Goal: Communication & Community: Share content

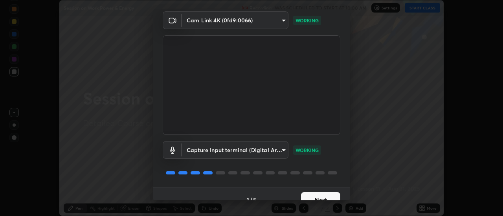
scroll to position [41, 0]
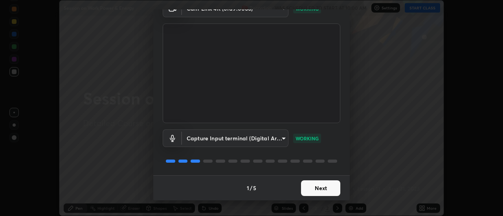
click at [312, 195] on button "Next" at bounding box center [320, 189] width 39 height 16
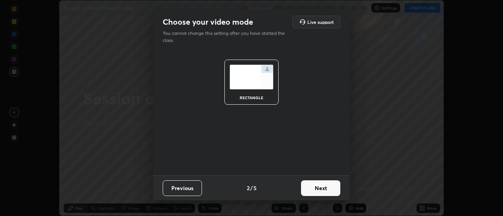
scroll to position [0, 0]
click at [313, 194] on button "Next" at bounding box center [320, 189] width 39 height 16
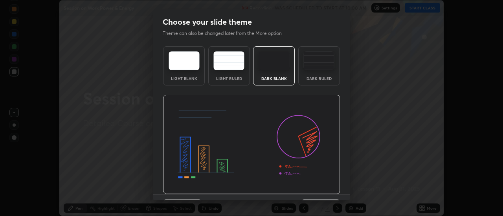
scroll to position [19, 0]
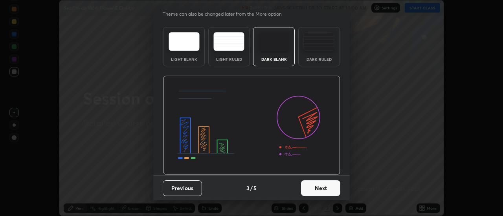
click at [315, 191] on button "Next" at bounding box center [320, 189] width 39 height 16
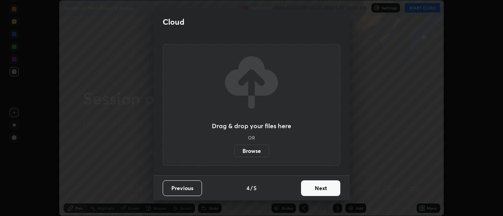
click at [315, 190] on button "Next" at bounding box center [320, 189] width 39 height 16
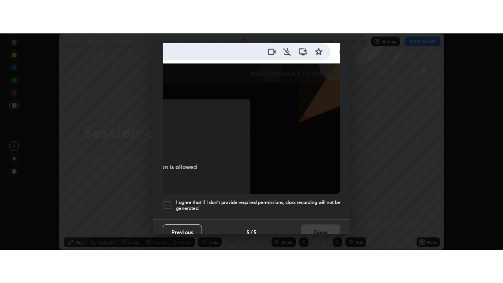
scroll to position [201, 0]
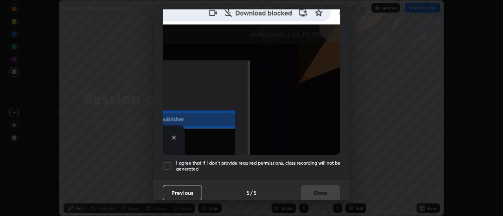
click at [169, 162] on div at bounding box center [167, 165] width 9 height 9
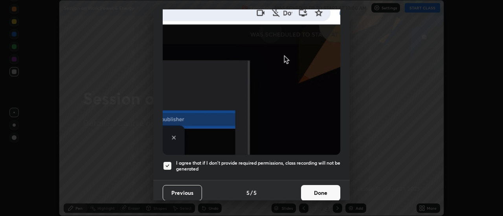
click at [318, 189] on button "Done" at bounding box center [320, 193] width 39 height 16
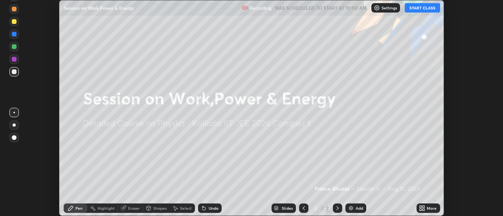
click at [415, 8] on button "START CLASS" at bounding box center [421, 7] width 35 height 9
click at [421, 207] on icon at bounding box center [420, 207] width 2 height 2
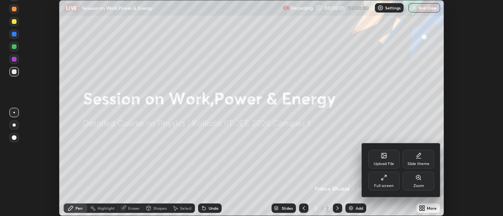
click at [384, 184] on div "Full screen" at bounding box center [384, 186] width 20 height 4
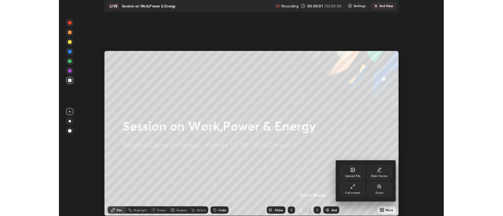
scroll to position [283, 503]
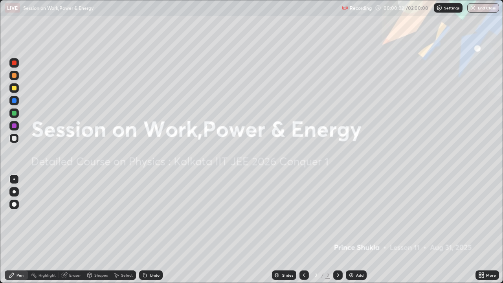
click at [354, 216] on div "Add" at bounding box center [356, 274] width 21 height 9
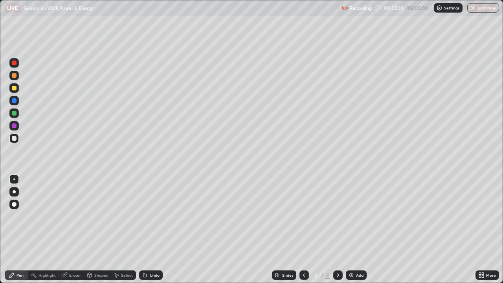
click at [15, 126] on div at bounding box center [14, 125] width 5 height 5
click at [15, 89] on div at bounding box center [14, 88] width 5 height 5
click at [15, 77] on div at bounding box center [14, 75] width 5 height 5
click at [14, 113] on div at bounding box center [14, 113] width 5 height 5
click at [150, 216] on div "Undo" at bounding box center [151, 274] width 24 height 9
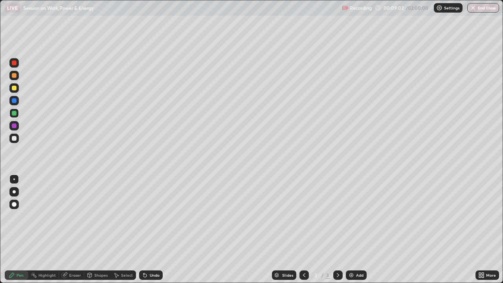
click at [150, 216] on div "Undo" at bounding box center [149, 275] width 27 height 16
click at [353, 216] on div "Add" at bounding box center [356, 274] width 21 height 9
click at [17, 79] on div at bounding box center [13, 75] width 9 height 9
click at [16, 72] on div at bounding box center [13, 75] width 9 height 9
click at [15, 63] on div at bounding box center [14, 62] width 5 height 5
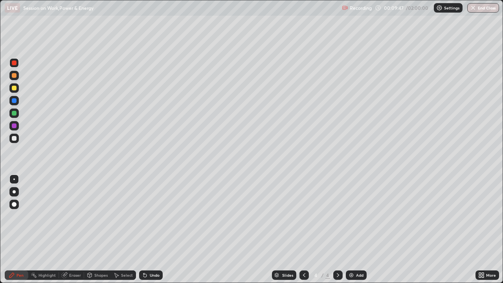
click at [16, 88] on div at bounding box center [14, 88] width 5 height 5
click at [18, 102] on div at bounding box center [13, 100] width 9 height 9
click at [15, 75] on div at bounding box center [14, 75] width 5 height 5
click at [152, 216] on div "Undo" at bounding box center [155, 275] width 10 height 4
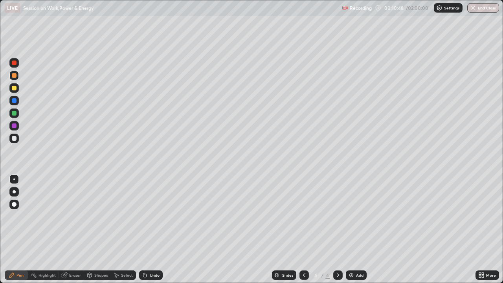
click at [150, 216] on div "Undo" at bounding box center [155, 275] width 10 height 4
click at [152, 216] on div "Undo" at bounding box center [155, 275] width 10 height 4
click at [15, 63] on div at bounding box center [14, 62] width 5 height 5
click at [238, 216] on div "Slides 4 / 4 Add" at bounding box center [319, 275] width 313 height 16
click at [16, 114] on div at bounding box center [14, 113] width 5 height 5
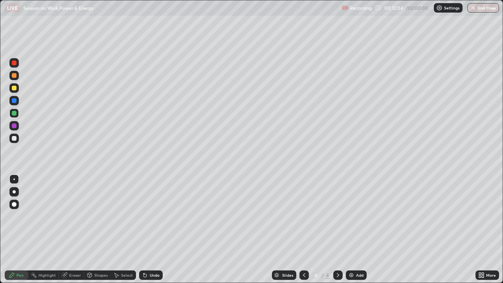
click at [15, 101] on div at bounding box center [14, 100] width 5 height 5
click at [18, 79] on div at bounding box center [13, 75] width 9 height 13
click at [156, 216] on div "Undo" at bounding box center [155, 275] width 10 height 4
click at [15, 126] on div at bounding box center [14, 125] width 5 height 5
click at [15, 87] on div at bounding box center [14, 88] width 5 height 5
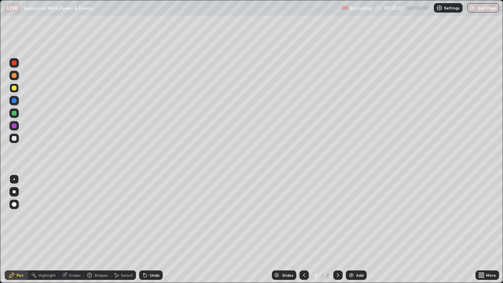
click at [352, 216] on img at bounding box center [351, 275] width 6 height 6
click at [15, 75] on div at bounding box center [14, 75] width 5 height 5
click at [17, 89] on div at bounding box center [13, 87] width 9 height 9
click at [15, 75] on div at bounding box center [14, 75] width 5 height 5
click at [17, 113] on div at bounding box center [13, 112] width 9 height 9
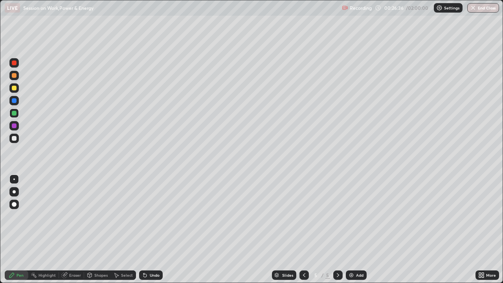
click at [304, 216] on icon at bounding box center [304, 275] width 6 height 6
click at [336, 216] on icon at bounding box center [338, 275] width 6 height 6
click at [14, 88] on div at bounding box center [14, 88] width 5 height 5
click at [357, 216] on div "Add" at bounding box center [359, 275] width 7 height 4
click at [302, 216] on icon at bounding box center [304, 275] width 6 height 6
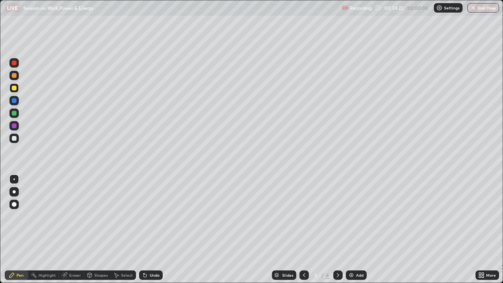
click at [354, 216] on div "Add" at bounding box center [356, 274] width 21 height 9
click at [15, 77] on div at bounding box center [14, 75] width 5 height 5
click at [16, 88] on div at bounding box center [14, 88] width 5 height 5
click at [153, 216] on div "Undo" at bounding box center [155, 275] width 10 height 4
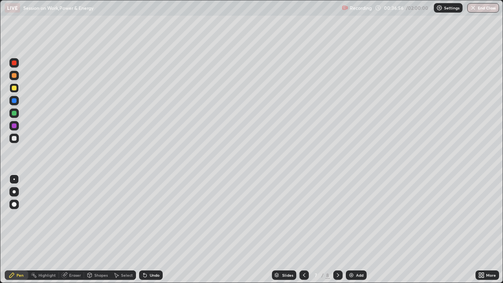
click at [15, 101] on div at bounding box center [14, 100] width 5 height 5
click at [348, 216] on div "Add" at bounding box center [356, 274] width 21 height 9
click at [302, 216] on icon at bounding box center [304, 275] width 6 height 6
click at [17, 139] on div at bounding box center [13, 138] width 9 height 9
click at [154, 216] on div "Undo" at bounding box center [155, 275] width 10 height 4
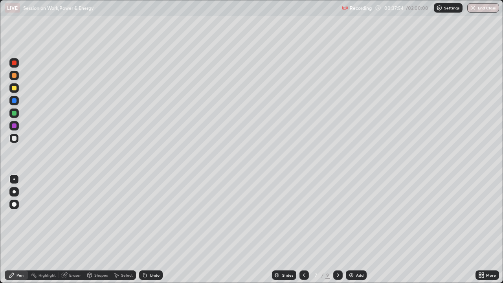
click at [154, 216] on div "Undo" at bounding box center [151, 274] width 24 height 9
click at [149, 216] on div "Undo" at bounding box center [151, 274] width 24 height 9
click at [152, 216] on div "Undo" at bounding box center [155, 275] width 10 height 4
click at [154, 216] on div "Undo" at bounding box center [155, 275] width 10 height 4
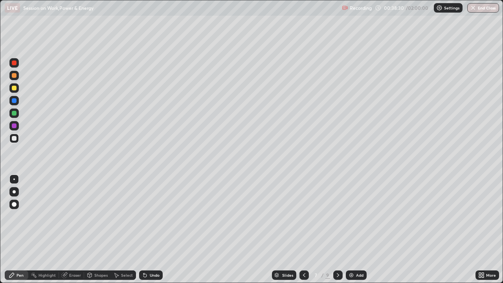
click at [153, 216] on div "Undo" at bounding box center [155, 275] width 10 height 4
click at [154, 216] on div "Undo" at bounding box center [155, 275] width 10 height 4
click at [152, 216] on div "Undo" at bounding box center [155, 275] width 10 height 4
click at [16, 129] on div at bounding box center [13, 125] width 9 height 9
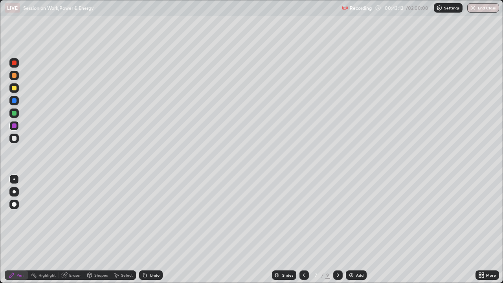
click at [358, 216] on div "Add" at bounding box center [359, 275] width 7 height 4
click at [15, 63] on div at bounding box center [14, 62] width 5 height 5
click at [17, 139] on div at bounding box center [13, 138] width 9 height 9
click at [17, 90] on div at bounding box center [13, 87] width 9 height 9
click at [355, 216] on div "Add" at bounding box center [356, 274] width 21 height 9
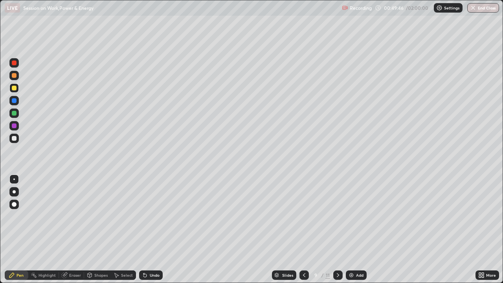
click at [15, 102] on div at bounding box center [14, 100] width 5 height 5
click at [150, 216] on div "Undo" at bounding box center [155, 275] width 10 height 4
click at [15, 126] on div at bounding box center [14, 125] width 5 height 5
click at [15, 90] on div at bounding box center [14, 88] width 5 height 5
click at [304, 216] on icon at bounding box center [304, 275] width 2 height 4
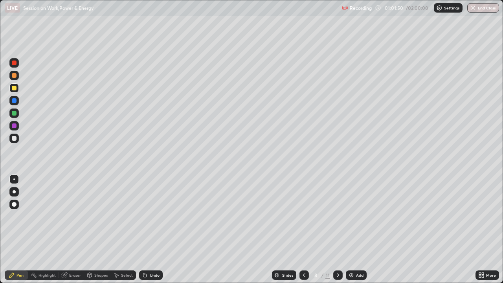
click at [304, 216] on icon at bounding box center [304, 275] width 2 height 4
click at [303, 216] on icon at bounding box center [304, 275] width 6 height 6
click at [307, 216] on div at bounding box center [303, 274] width 9 height 9
click at [306, 216] on div at bounding box center [303, 274] width 9 height 9
click at [337, 216] on icon at bounding box center [338, 275] width 2 height 4
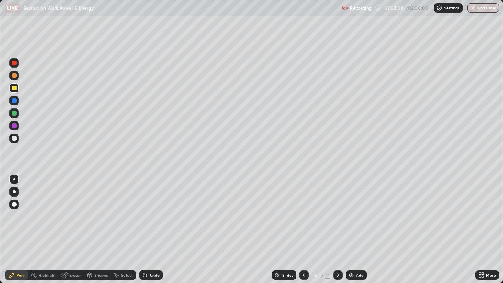
click at [337, 216] on icon at bounding box center [338, 275] width 6 height 6
click at [353, 216] on div "Add" at bounding box center [356, 274] width 21 height 9
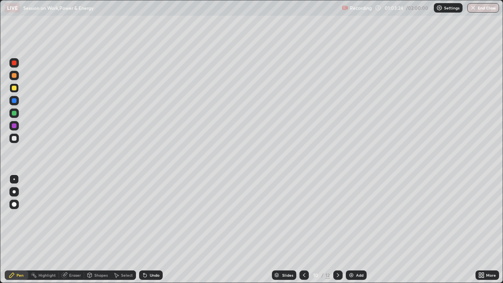
click at [302, 216] on icon at bounding box center [304, 275] width 6 height 6
click at [336, 216] on icon at bounding box center [338, 275] width 6 height 6
click at [304, 216] on icon at bounding box center [304, 275] width 2 height 4
click at [337, 216] on icon at bounding box center [338, 275] width 2 height 4
click at [303, 216] on icon at bounding box center [304, 275] width 6 height 6
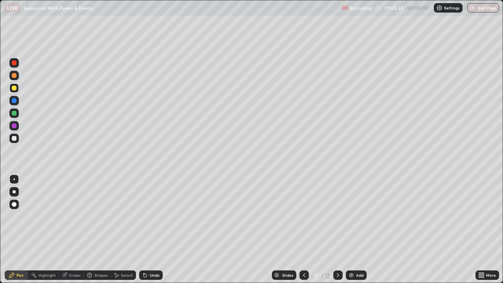
click at [337, 216] on icon at bounding box center [338, 275] width 6 height 6
click at [15, 113] on div at bounding box center [14, 113] width 5 height 5
click at [15, 88] on div at bounding box center [14, 88] width 5 height 5
click at [304, 216] on icon at bounding box center [304, 275] width 6 height 6
click at [303, 216] on icon at bounding box center [304, 275] width 6 height 6
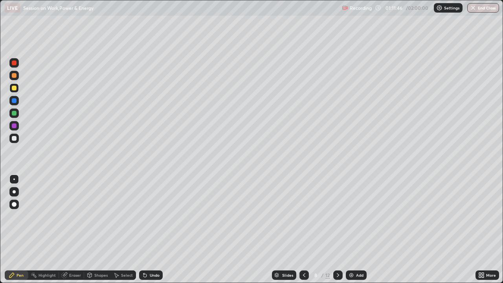
click at [337, 216] on icon at bounding box center [338, 275] width 6 height 6
click at [338, 216] on icon at bounding box center [338, 275] width 6 height 6
click at [17, 102] on div at bounding box center [13, 100] width 9 height 9
click at [360, 216] on div "Add" at bounding box center [359, 275] width 7 height 4
click at [16, 77] on div at bounding box center [14, 75] width 5 height 5
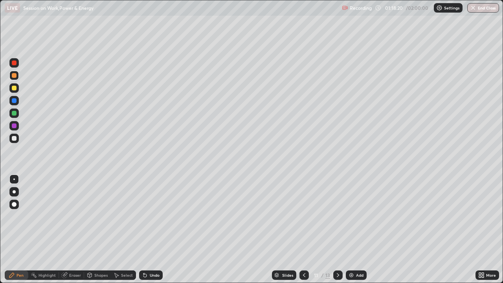
click at [302, 216] on div at bounding box center [303, 275] width 9 height 16
click at [302, 216] on icon at bounding box center [304, 275] width 6 height 6
click at [307, 216] on div at bounding box center [303, 274] width 9 height 9
click at [306, 216] on icon at bounding box center [304, 275] width 6 height 6
click at [307, 216] on div at bounding box center [303, 274] width 9 height 9
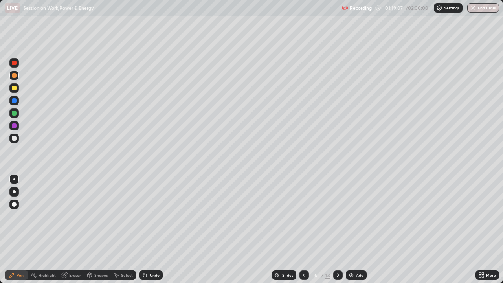
click at [306, 216] on div at bounding box center [303, 274] width 9 height 9
click at [303, 216] on icon at bounding box center [304, 275] width 6 height 6
click at [306, 216] on div at bounding box center [303, 274] width 9 height 9
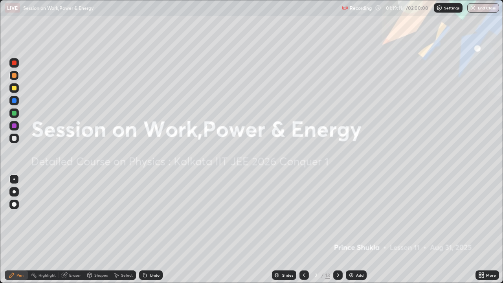
click at [306, 216] on div at bounding box center [303, 274] width 9 height 9
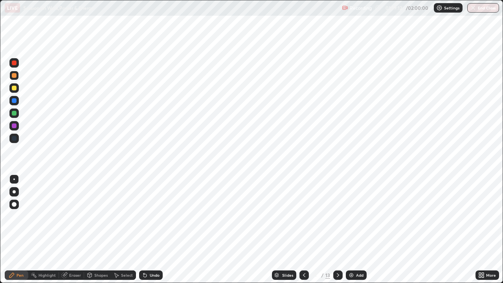
click at [336, 216] on icon at bounding box center [338, 275] width 6 height 6
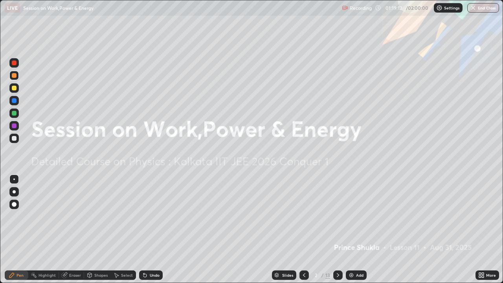
click at [337, 216] on icon at bounding box center [338, 275] width 6 height 6
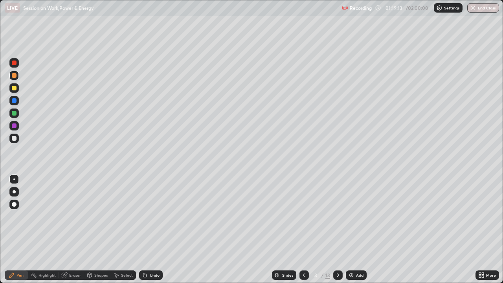
click at [337, 216] on icon at bounding box center [338, 275] width 6 height 6
click at [336, 216] on icon at bounding box center [338, 275] width 6 height 6
click at [338, 216] on icon at bounding box center [338, 275] width 6 height 6
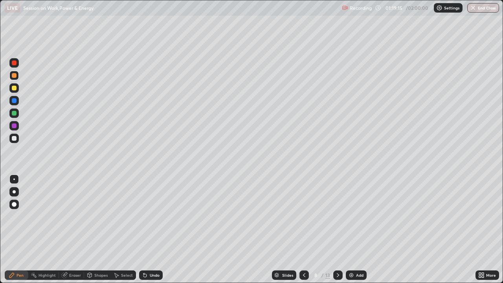
click at [338, 216] on icon at bounding box center [338, 275] width 6 height 6
click at [337, 216] on icon at bounding box center [338, 275] width 6 height 6
click at [302, 216] on icon at bounding box center [304, 275] width 6 height 6
click at [340, 216] on div at bounding box center [337, 274] width 9 height 9
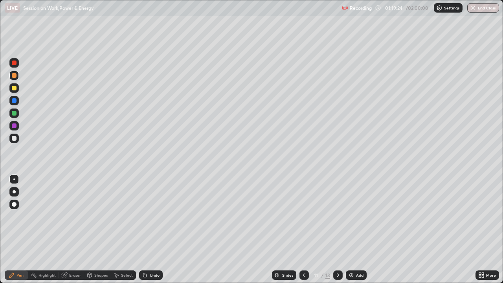
click at [336, 216] on div at bounding box center [337, 274] width 9 height 9
click at [335, 216] on div at bounding box center [337, 274] width 9 height 9
click at [152, 216] on div "Undo" at bounding box center [155, 275] width 10 height 4
click at [304, 216] on div at bounding box center [303, 274] width 9 height 9
click at [304, 216] on icon at bounding box center [304, 275] width 2 height 4
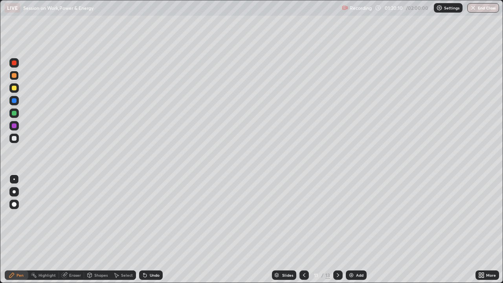
click at [301, 216] on icon at bounding box center [304, 275] width 6 height 6
click at [14, 76] on div at bounding box center [14, 75] width 5 height 5
click at [337, 216] on icon at bounding box center [338, 275] width 6 height 6
click at [303, 216] on icon at bounding box center [304, 275] width 6 height 6
click at [338, 216] on icon at bounding box center [338, 275] width 6 height 6
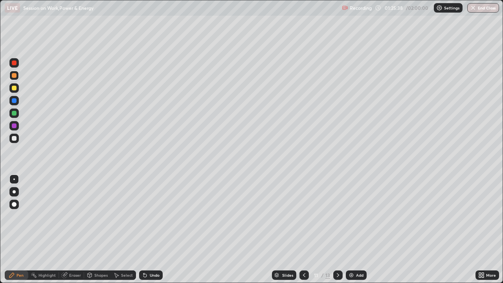
click at [155, 216] on div "Undo" at bounding box center [151, 274] width 24 height 9
click at [155, 216] on div "Undo" at bounding box center [155, 275] width 10 height 4
click at [156, 216] on div "Undo" at bounding box center [151, 274] width 24 height 9
click at [155, 216] on div "Undo" at bounding box center [155, 275] width 10 height 4
click at [154, 216] on div "Undo" at bounding box center [155, 275] width 10 height 4
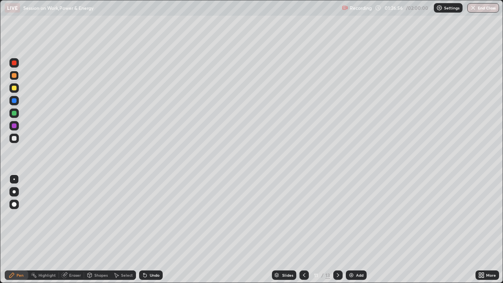
click at [303, 216] on icon at bounding box center [304, 275] width 6 height 6
click at [337, 216] on icon at bounding box center [338, 275] width 6 height 6
click at [15, 138] on div at bounding box center [14, 138] width 5 height 5
click at [357, 216] on div "Add" at bounding box center [356, 274] width 21 height 9
click at [150, 216] on div "Undo" at bounding box center [151, 274] width 24 height 9
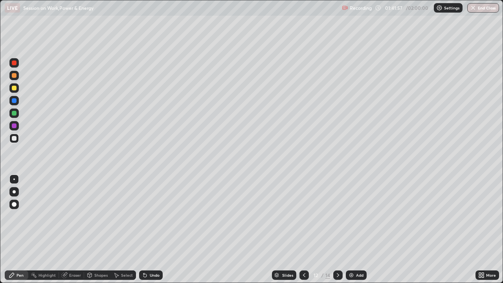
click at [151, 216] on div "Undo" at bounding box center [151, 274] width 24 height 9
click at [154, 216] on div "Undo" at bounding box center [151, 274] width 24 height 9
click at [151, 216] on div "Undo" at bounding box center [155, 275] width 10 height 4
click at [16, 76] on div at bounding box center [14, 75] width 5 height 5
click at [304, 216] on icon at bounding box center [304, 275] width 6 height 6
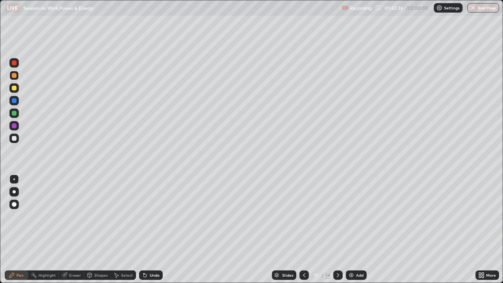
click at [336, 216] on icon at bounding box center [338, 275] width 6 height 6
click at [303, 216] on icon at bounding box center [304, 275] width 6 height 6
click at [15, 63] on div at bounding box center [14, 62] width 5 height 5
click at [303, 216] on icon at bounding box center [304, 275] width 6 height 6
click at [337, 216] on icon at bounding box center [338, 275] width 2 height 4
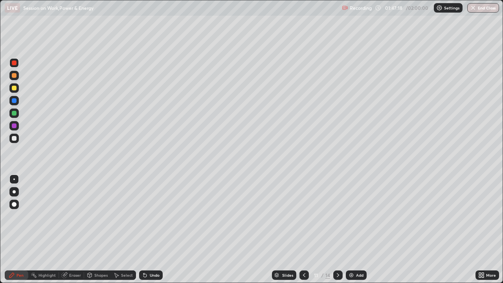
click at [337, 216] on icon at bounding box center [338, 275] width 6 height 6
click at [15, 88] on div at bounding box center [14, 88] width 5 height 5
click at [352, 216] on div "Add" at bounding box center [356, 274] width 21 height 9
click at [302, 216] on icon at bounding box center [304, 275] width 6 height 6
click at [337, 216] on icon at bounding box center [338, 275] width 6 height 6
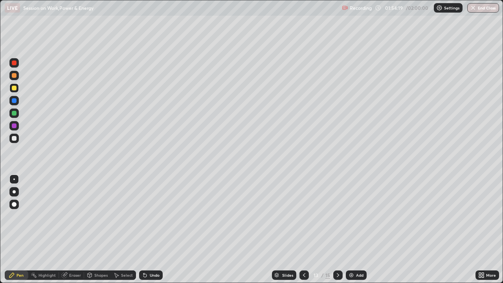
click at [306, 216] on div at bounding box center [303, 274] width 9 height 9
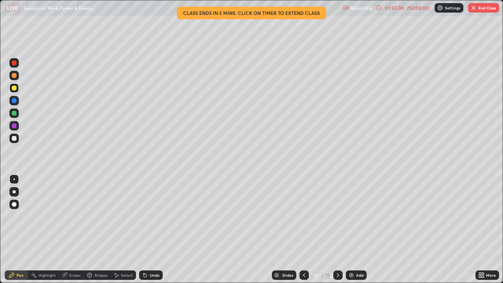
click at [337, 216] on icon at bounding box center [338, 275] width 6 height 6
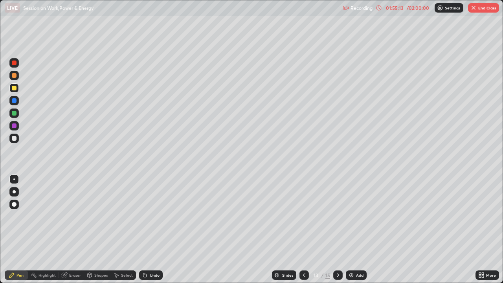
click at [306, 216] on div at bounding box center [303, 274] width 9 height 9
click at [337, 216] on icon at bounding box center [338, 275] width 6 height 6
click at [304, 216] on icon at bounding box center [304, 275] width 2 height 4
click at [337, 216] on icon at bounding box center [338, 275] width 6 height 6
click at [303, 216] on icon at bounding box center [304, 275] width 2 height 4
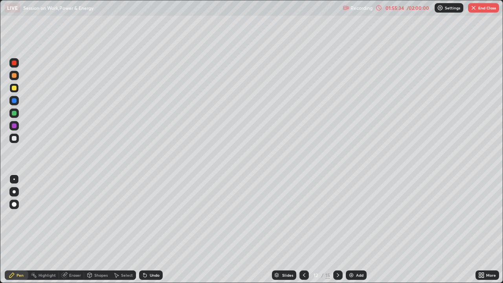
click at [338, 216] on icon at bounding box center [338, 275] width 6 height 6
click at [302, 216] on icon at bounding box center [304, 275] width 6 height 6
click at [336, 216] on div at bounding box center [337, 274] width 9 height 9
click at [16, 126] on div at bounding box center [14, 125] width 5 height 5
click at [303, 216] on icon at bounding box center [304, 275] width 2 height 4
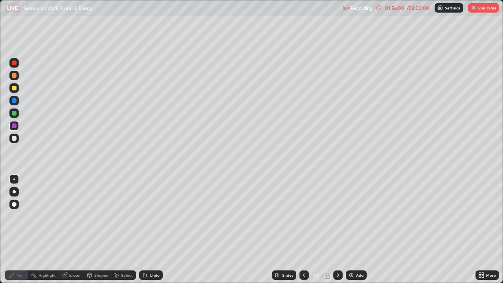
click at [338, 216] on icon at bounding box center [338, 275] width 6 height 6
click at [303, 216] on icon at bounding box center [304, 275] width 6 height 6
click at [337, 216] on icon at bounding box center [338, 275] width 6 height 6
click at [303, 216] on icon at bounding box center [304, 275] width 2 height 4
click at [340, 216] on div at bounding box center [337, 274] width 9 height 9
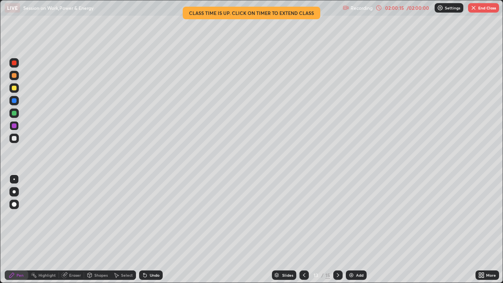
click at [303, 216] on icon at bounding box center [304, 275] width 6 height 6
click at [338, 216] on icon at bounding box center [338, 275] width 6 height 6
click at [481, 10] on button "End Class" at bounding box center [483, 7] width 31 height 9
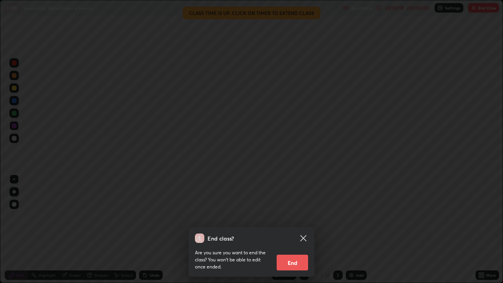
click at [291, 216] on button "End" at bounding box center [291, 262] width 31 height 16
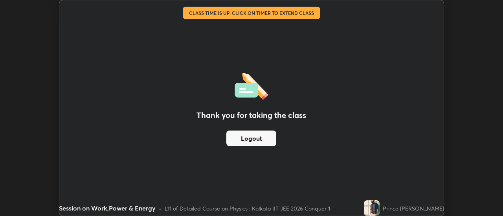
scroll to position [39050, 38764]
